Goal: Transaction & Acquisition: Subscribe to service/newsletter

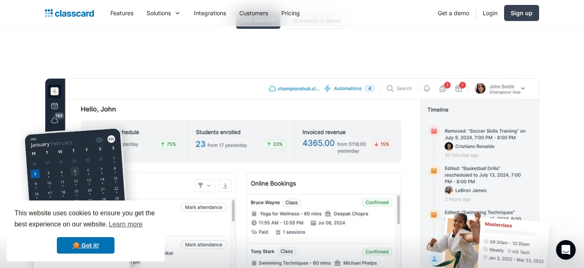
scroll to position [147, 0]
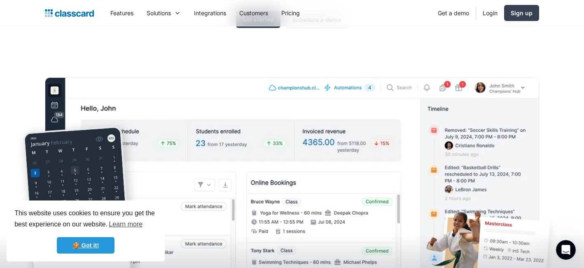
click at [104, 250] on link "🍪 Got it!" at bounding box center [86, 245] width 58 height 16
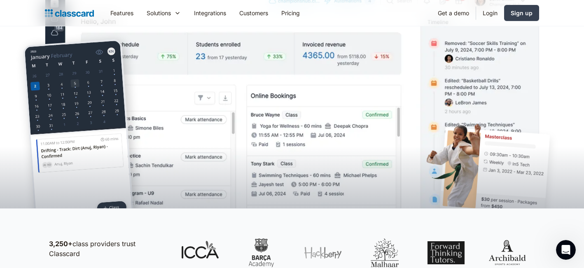
scroll to position [230, 0]
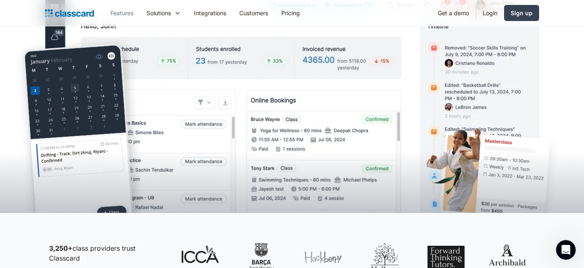
click at [130, 11] on link "Features" at bounding box center [122, 13] width 36 height 19
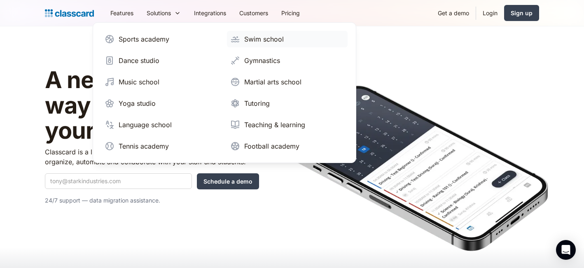
click at [251, 38] on div "Swim school" at bounding box center [264, 39] width 40 height 10
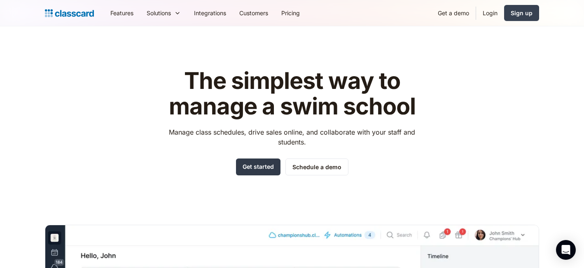
click at [268, 162] on link "Get started" at bounding box center [258, 166] width 44 height 17
